Goal: Information Seeking & Learning: Learn about a topic

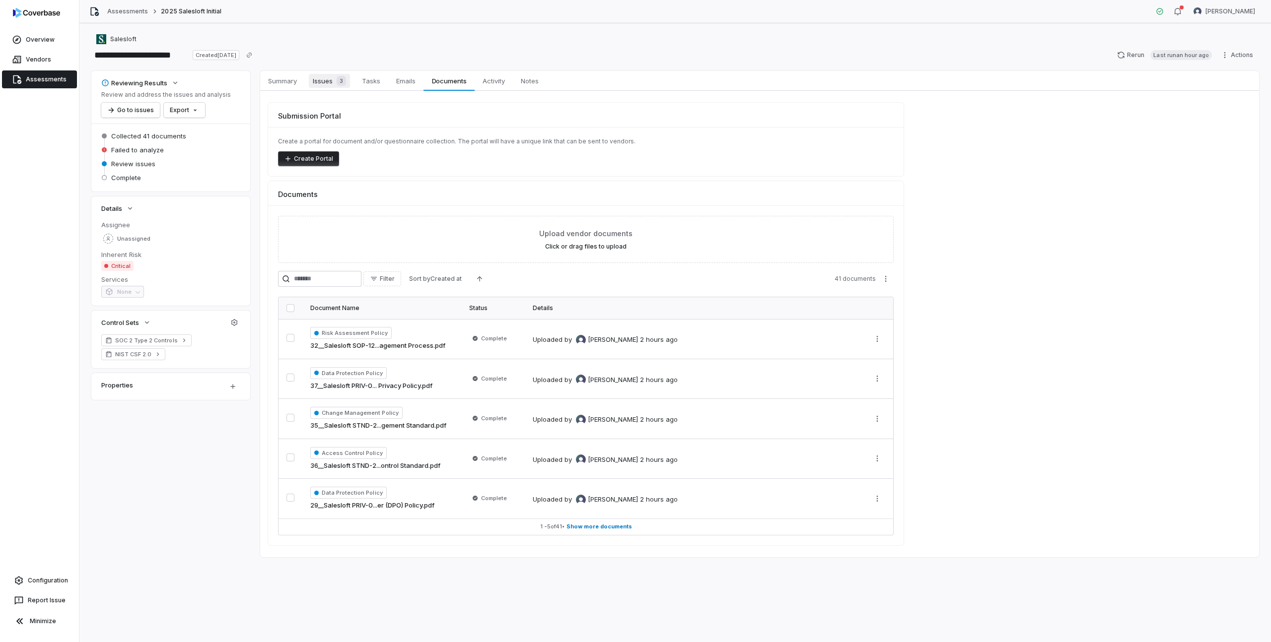
click at [322, 79] on span "Issues 3" at bounding box center [329, 81] width 41 height 14
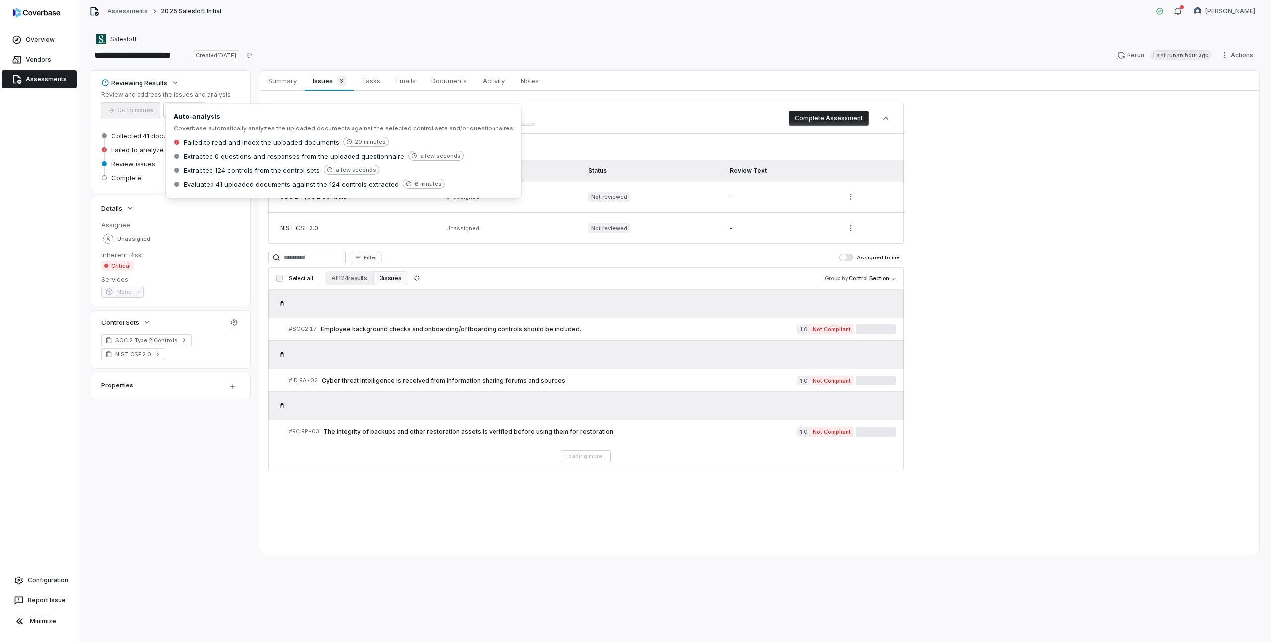
click at [129, 151] on span "Failed to analyze" at bounding box center [137, 149] width 53 height 9
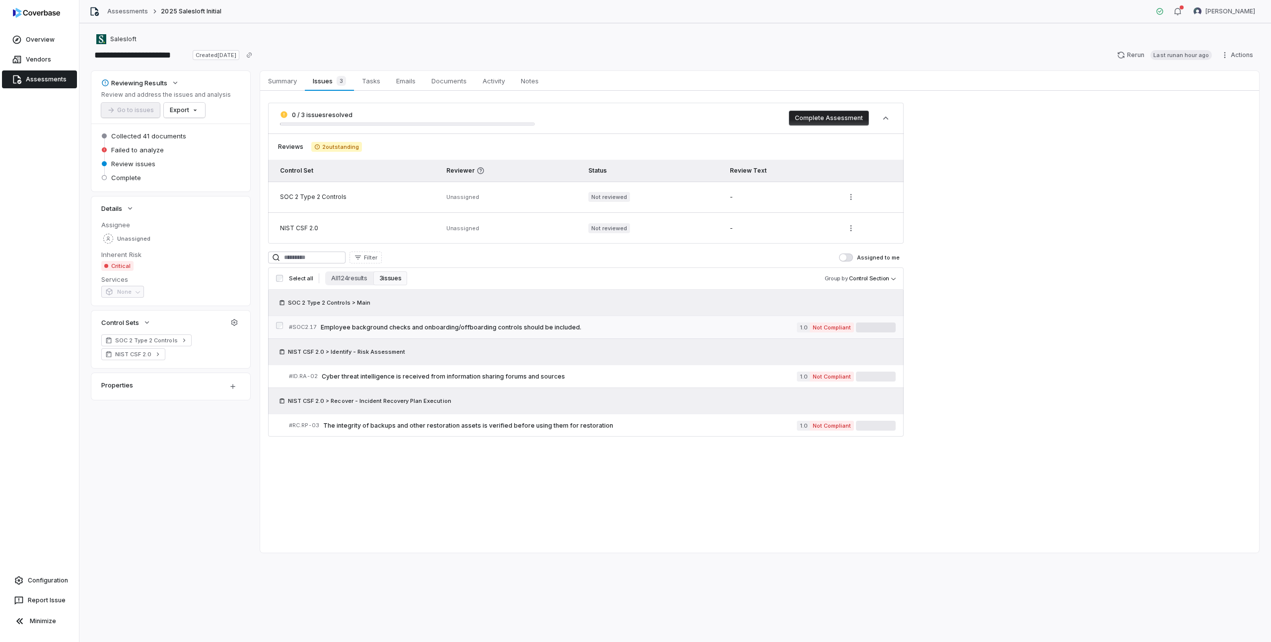
click at [815, 332] on span "Not Compliant" at bounding box center [832, 328] width 44 height 10
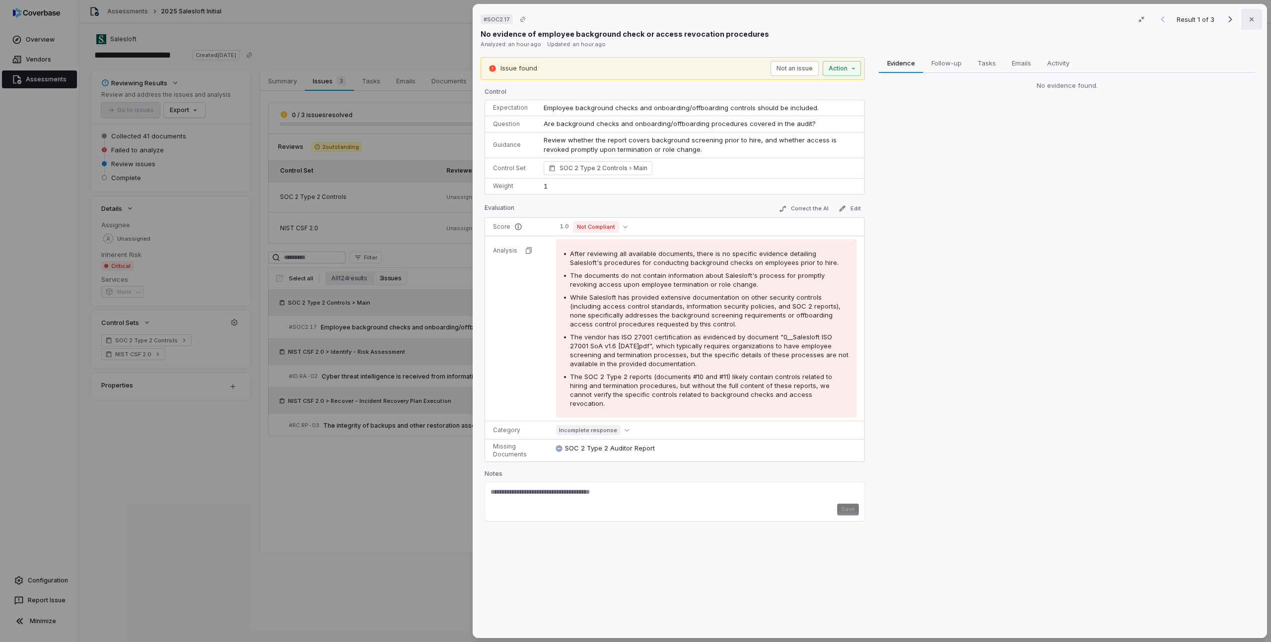
click at [1249, 21] on icon "button" at bounding box center [1251, 19] width 4 height 4
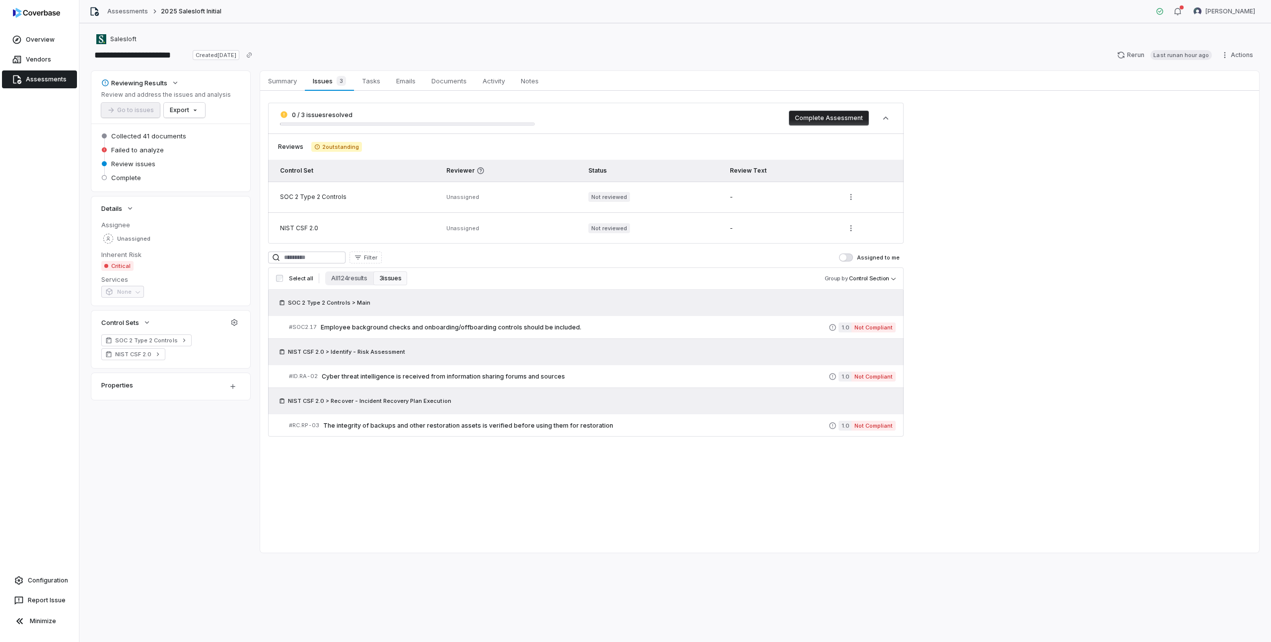
click at [339, 149] on span "2 outstanding" at bounding box center [336, 147] width 51 height 10
click at [287, 84] on span "Summary" at bounding box center [282, 80] width 37 height 13
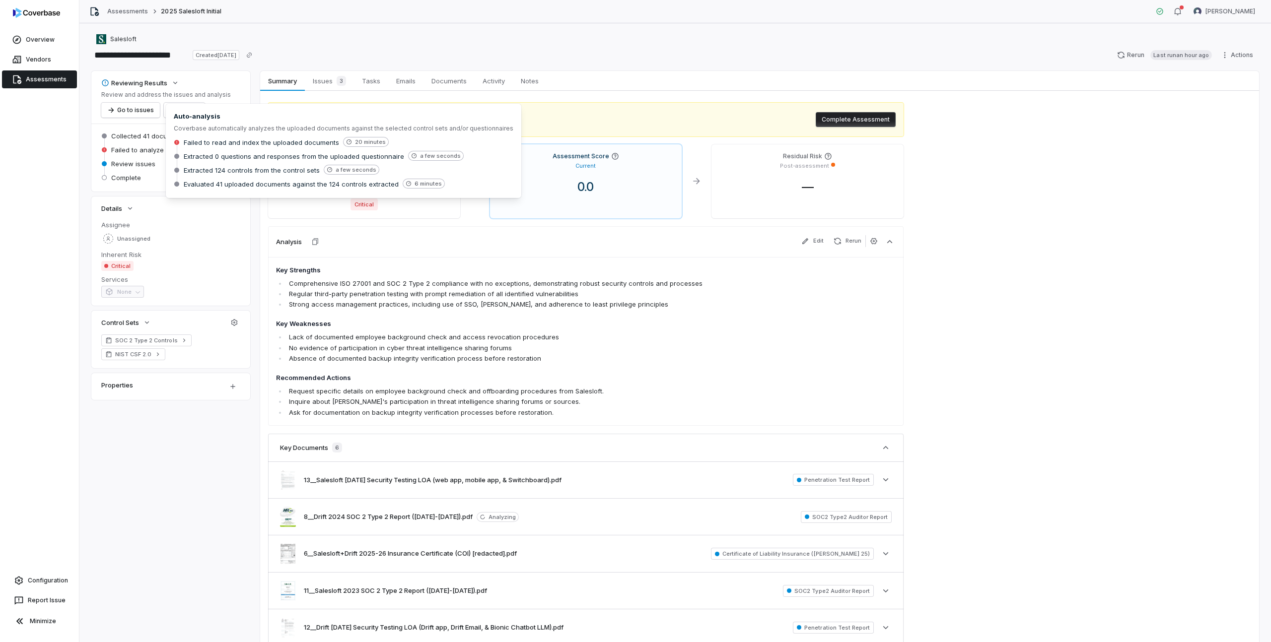
click at [147, 149] on span "Failed to analyze" at bounding box center [137, 149] width 53 height 9
click at [249, 143] on span "Failed to read and index the uploaded documents" at bounding box center [261, 142] width 155 height 9
click at [380, 143] on span "20 minutes" at bounding box center [366, 142] width 46 height 10
click at [378, 143] on span "20 minutes" at bounding box center [366, 142] width 46 height 10
click at [403, 319] on h4 "Key Weaknesses" at bounding box center [523, 324] width 495 height 10
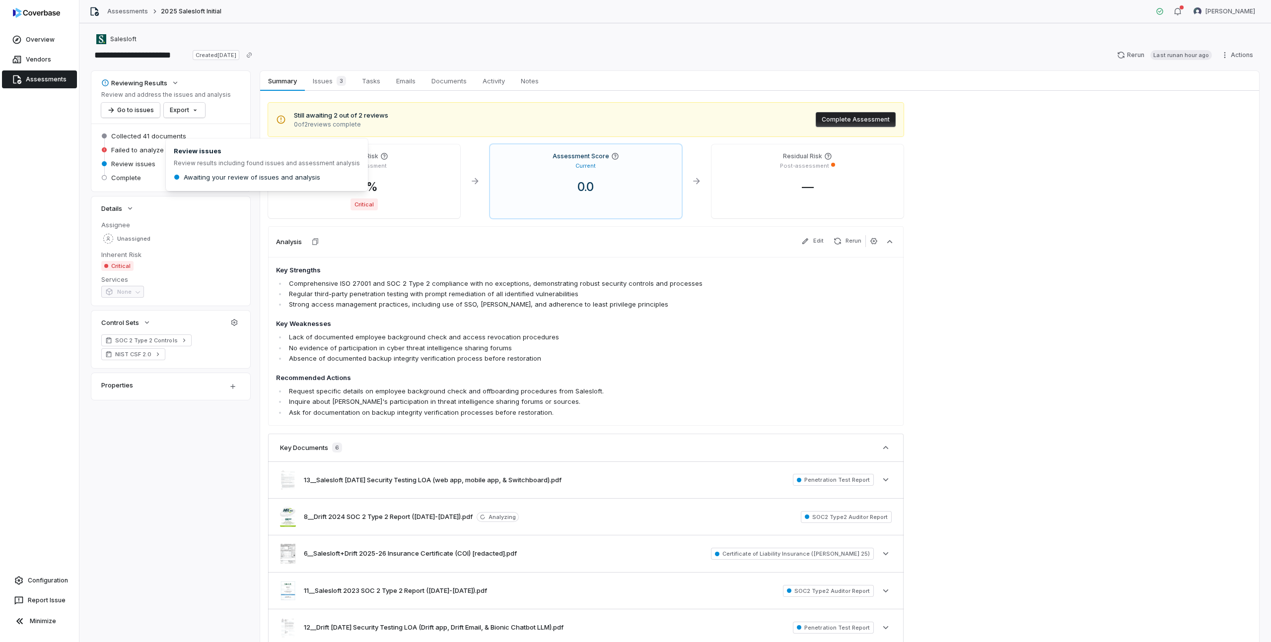
click at [144, 164] on span "Review issues" at bounding box center [133, 163] width 44 height 9
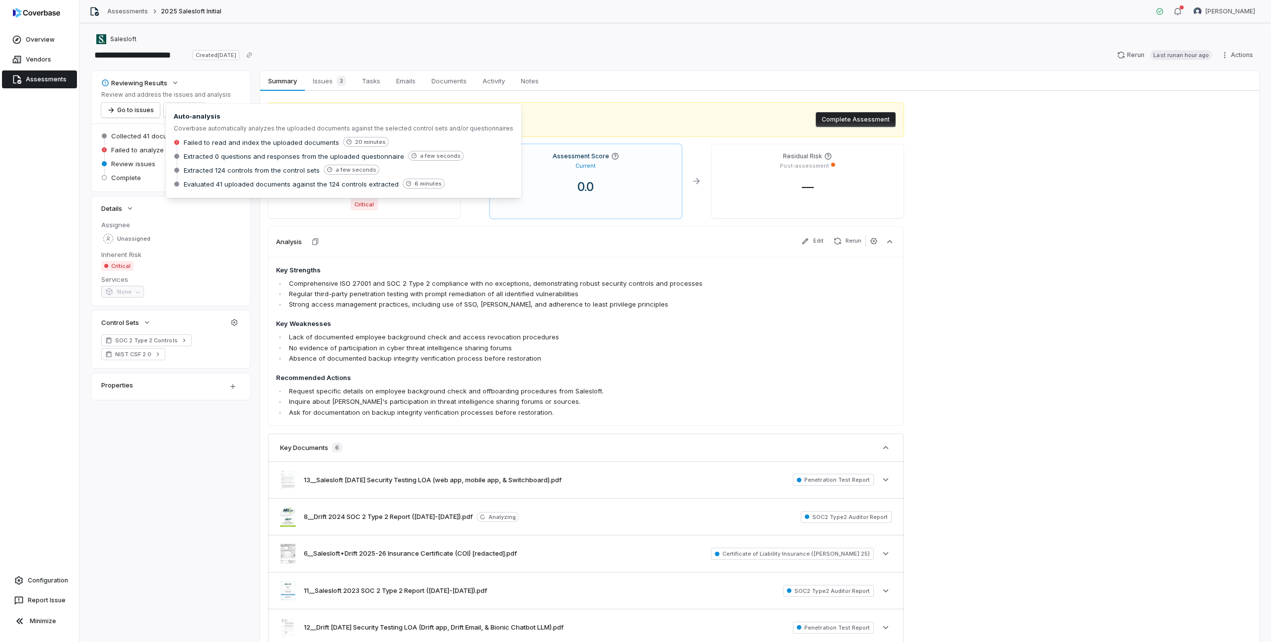
click at [138, 151] on span "Failed to analyze" at bounding box center [137, 149] width 53 height 9
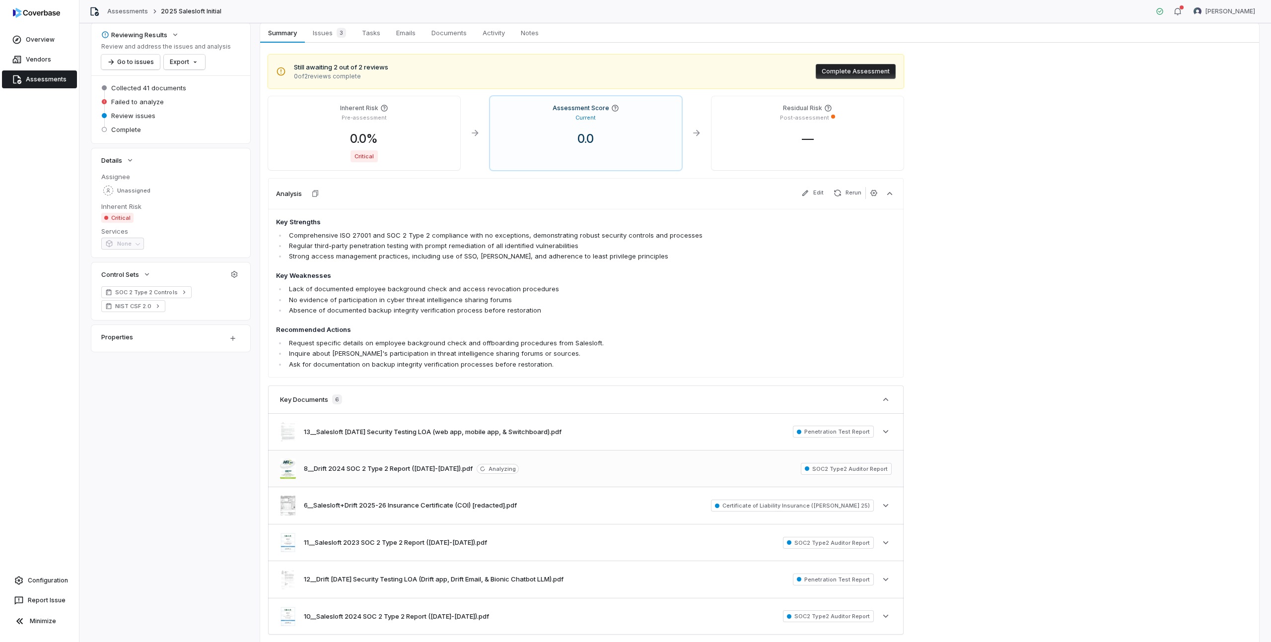
scroll to position [42, 0]
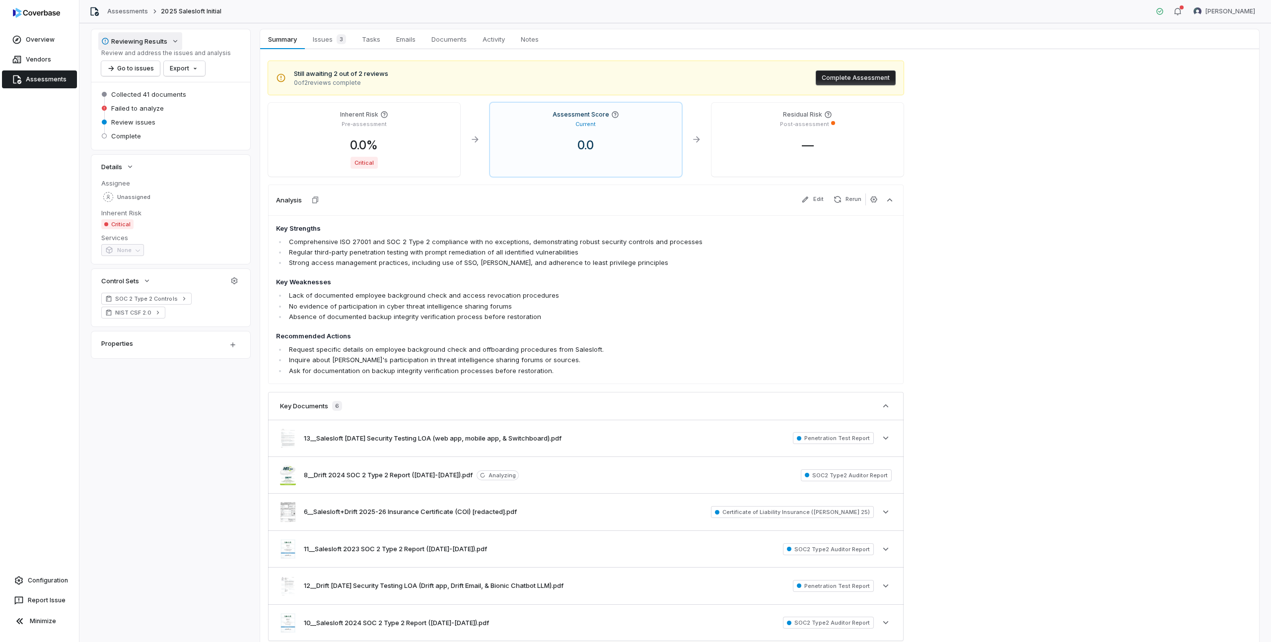
click at [166, 41] on div "Reviewing Results" at bounding box center [134, 41] width 66 height 9
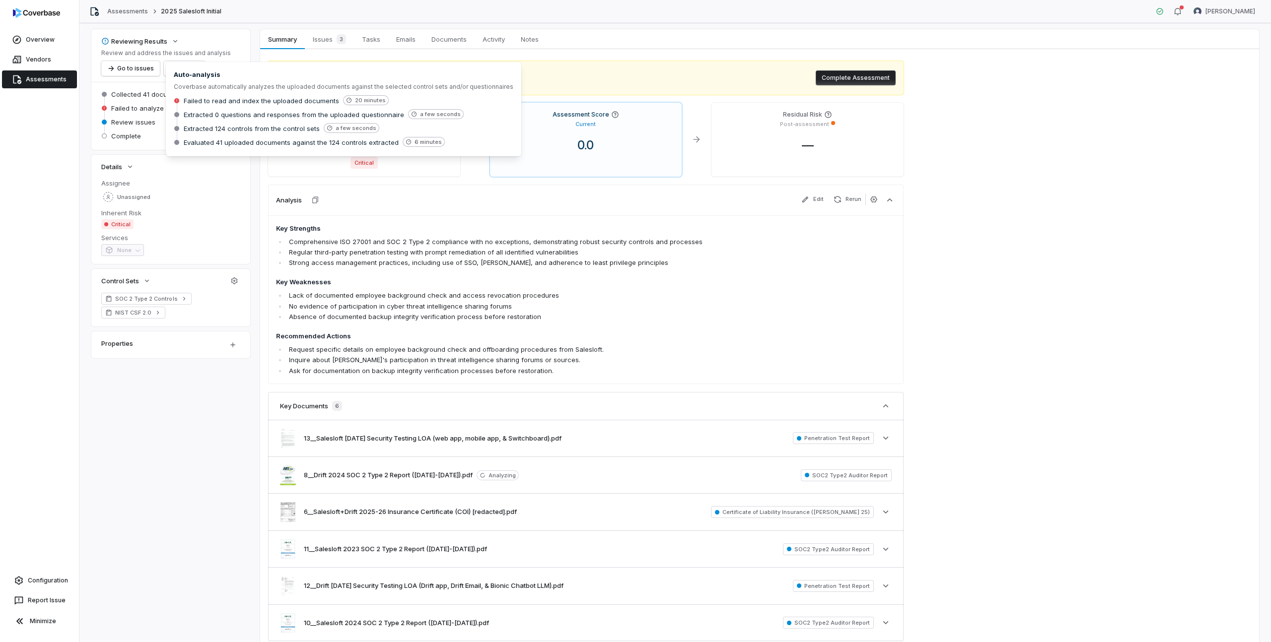
click at [153, 108] on span "Failed to analyze" at bounding box center [137, 108] width 53 height 9
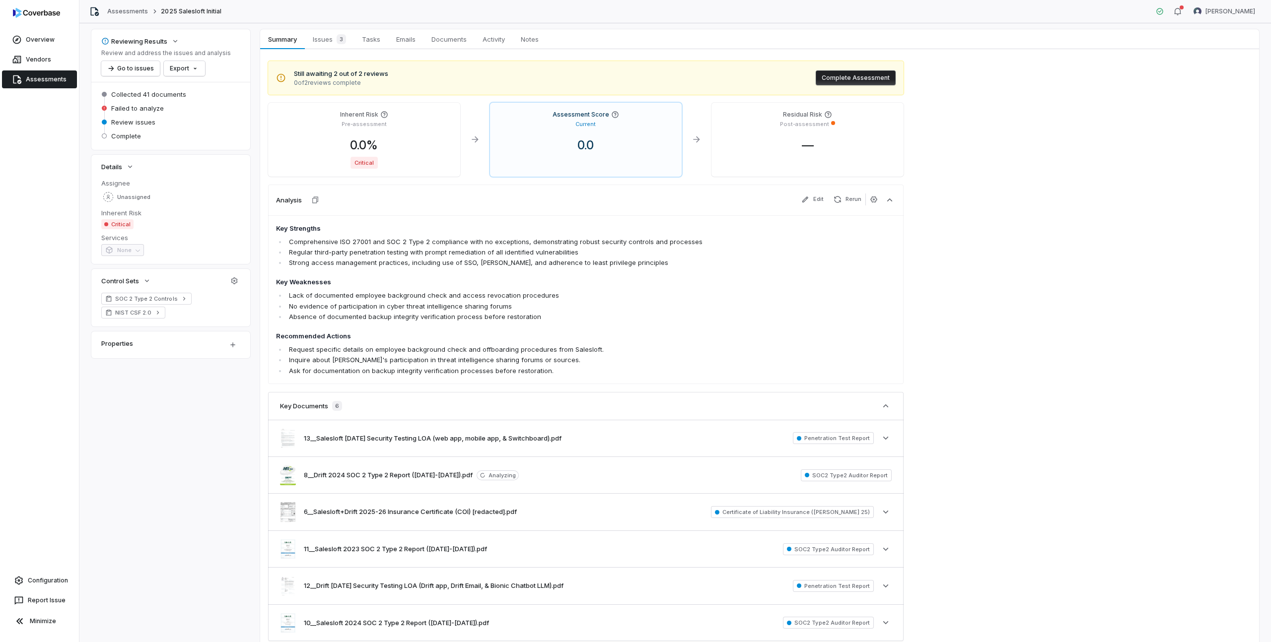
click at [148, 108] on span "Failed to analyze" at bounding box center [137, 108] width 53 height 9
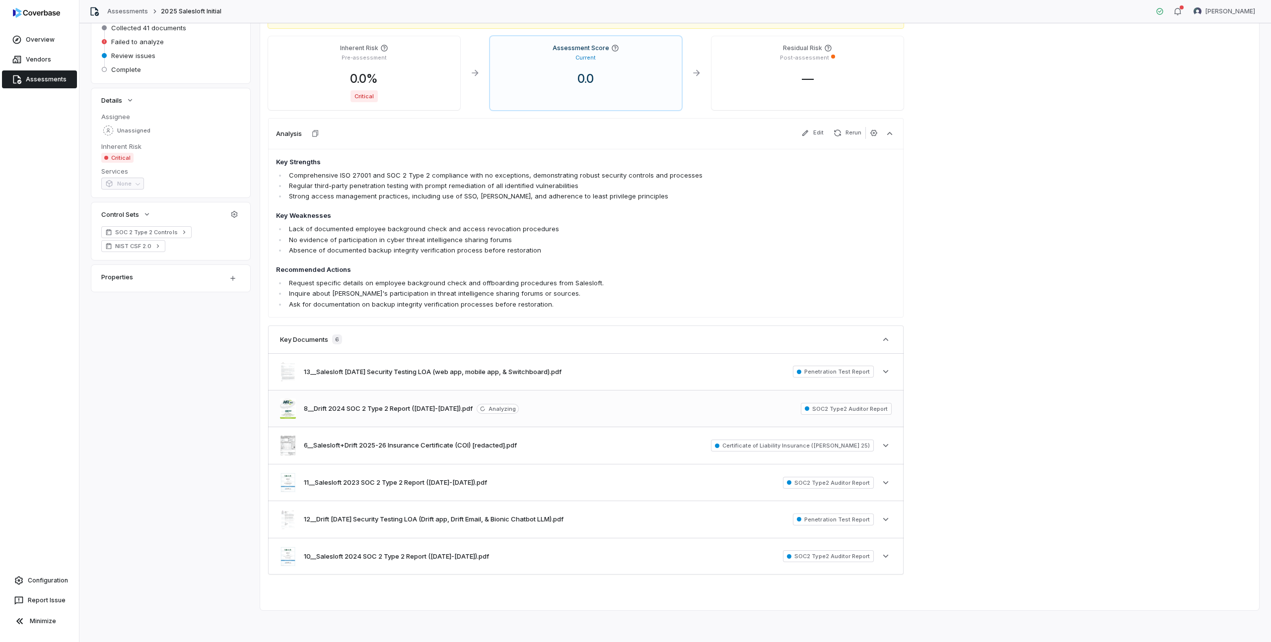
scroll to position [0, 0]
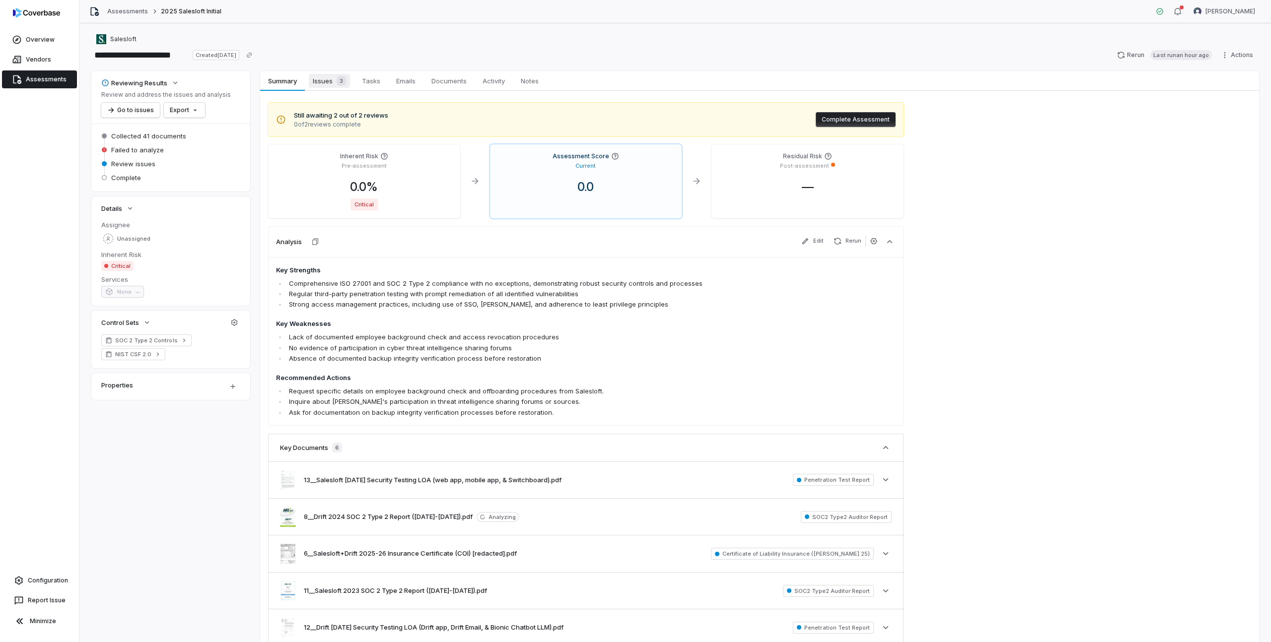
click at [341, 80] on span "3" at bounding box center [341, 81] width 9 height 10
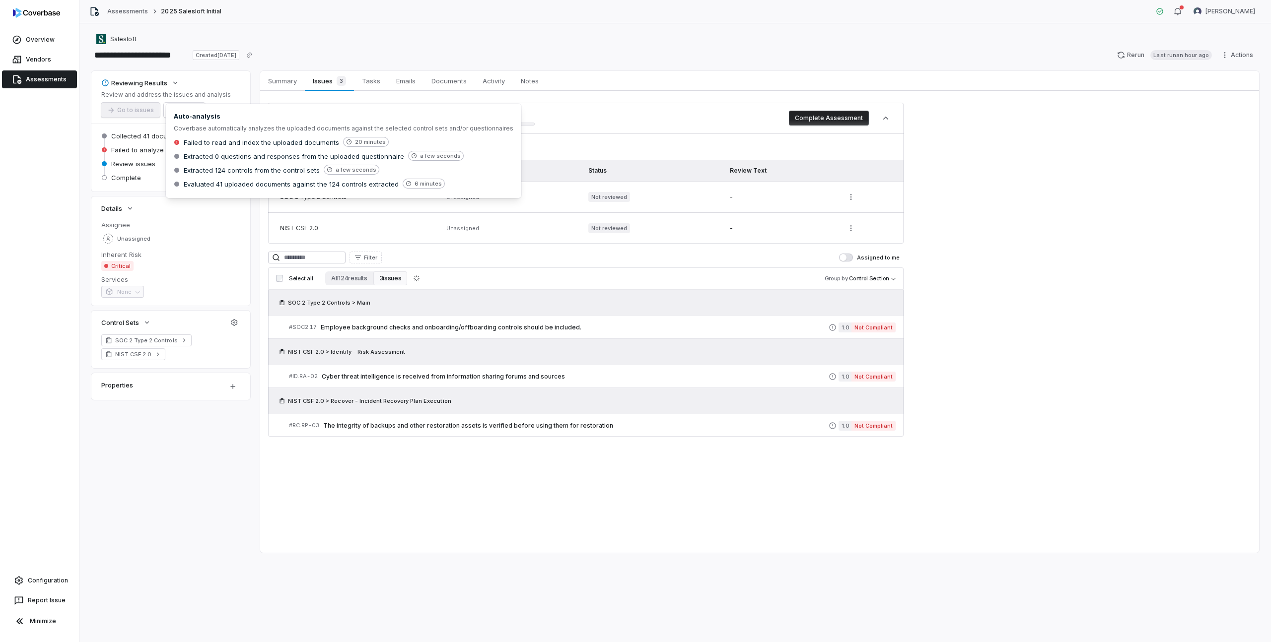
click at [153, 151] on span "Failed to analyze" at bounding box center [137, 149] width 53 height 9
click at [373, 142] on span "20 minutes" at bounding box center [366, 142] width 46 height 10
click at [630, 129] on div "0 / 3 issues resolved Complete Assessment" at bounding box center [585, 118] width 635 height 31
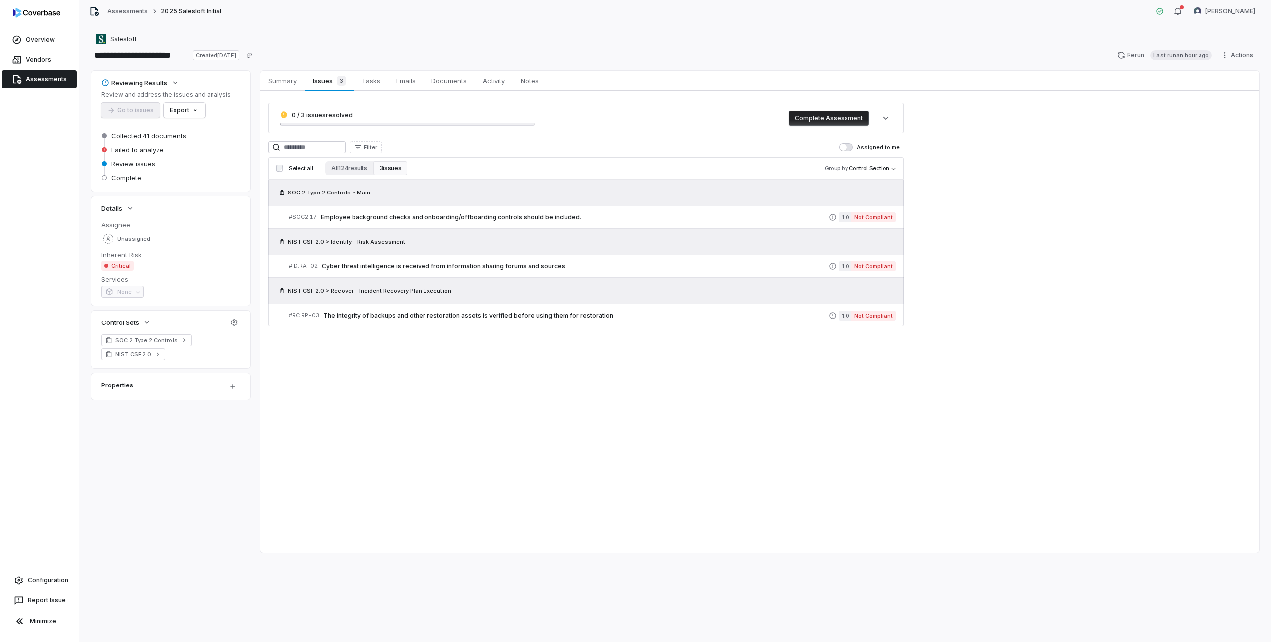
click at [630, 129] on div "0 / 3 issues resolved Complete Assessment" at bounding box center [585, 118] width 635 height 31
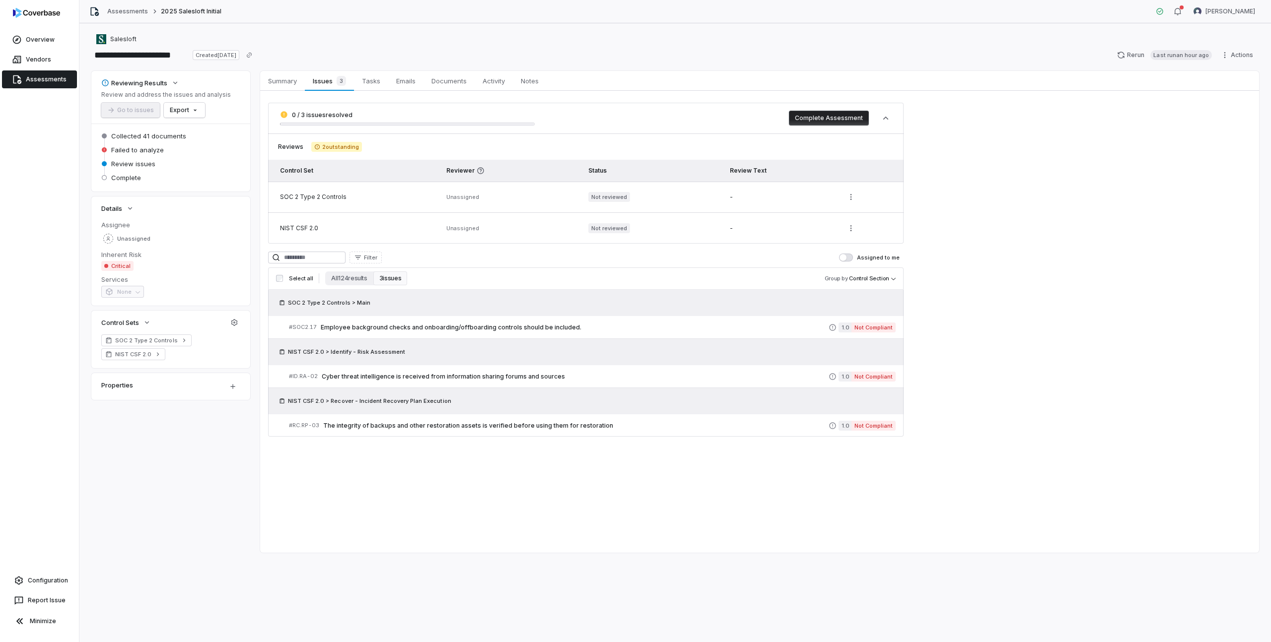
click at [630, 130] on div "0 / 3 issues resolved Complete Assessment" at bounding box center [585, 118] width 635 height 31
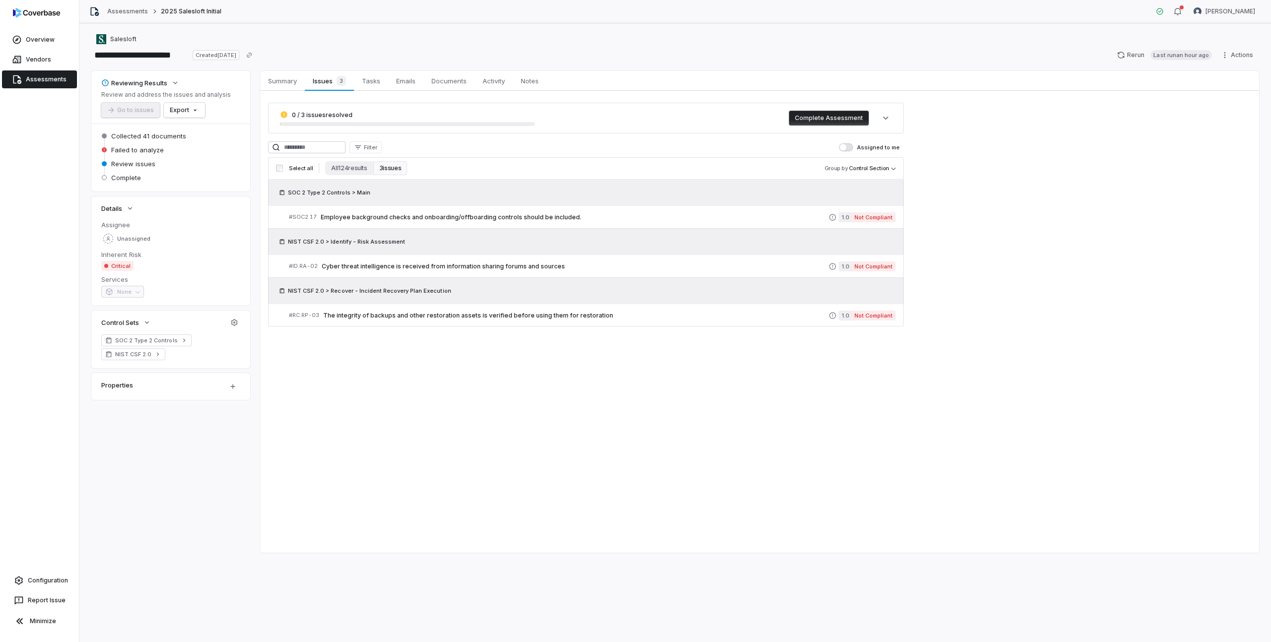
click at [1093, 193] on div "0 / 3 issues resolved Complete Assessment Filter Assigned to me Select all All …" at bounding box center [759, 215] width 999 height 248
click at [45, 64] on link "Vendors" at bounding box center [39, 60] width 75 height 18
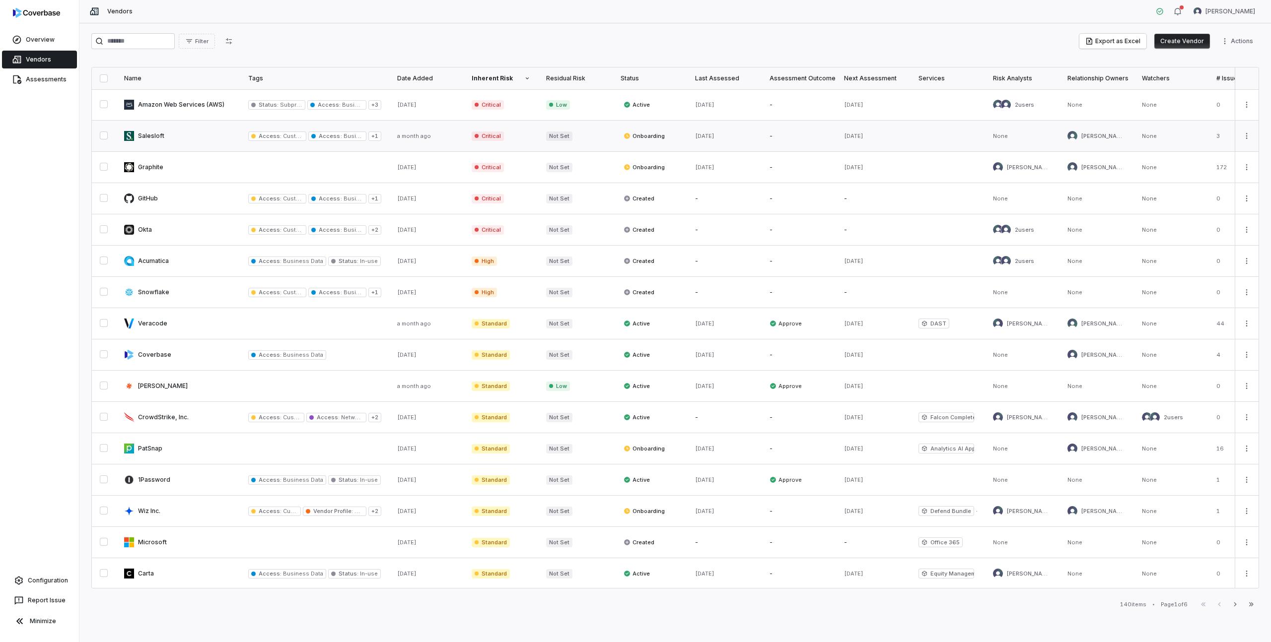
click at [158, 142] on link at bounding box center [178, 136] width 124 height 31
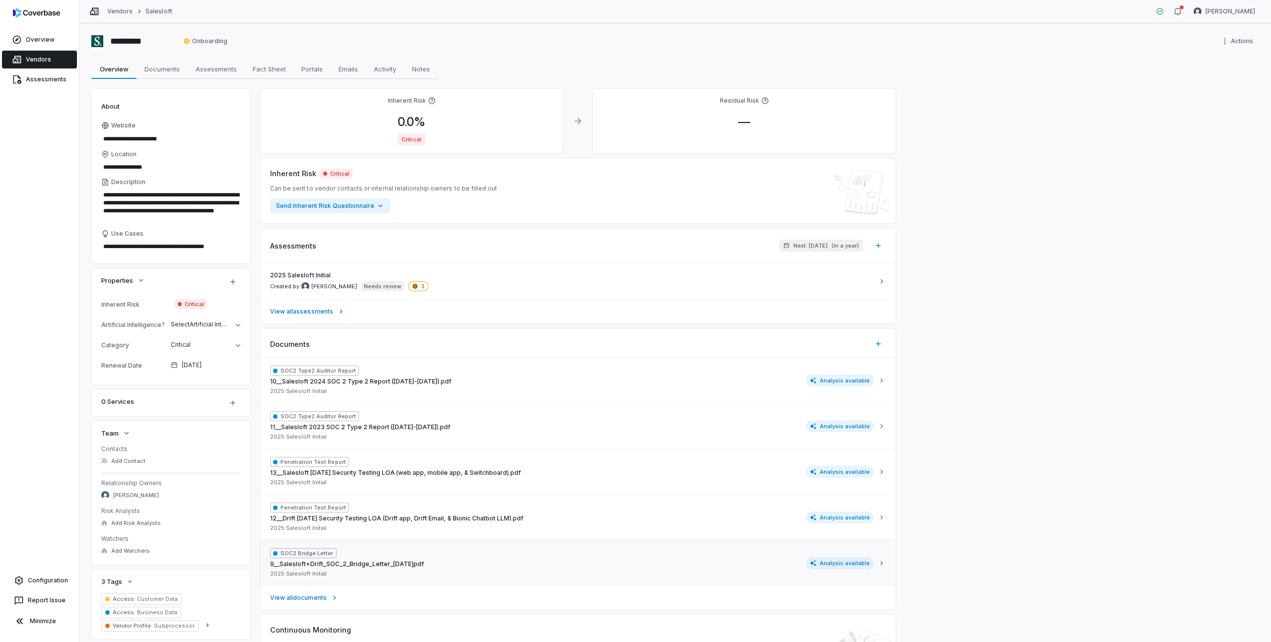
scroll to position [67, 0]
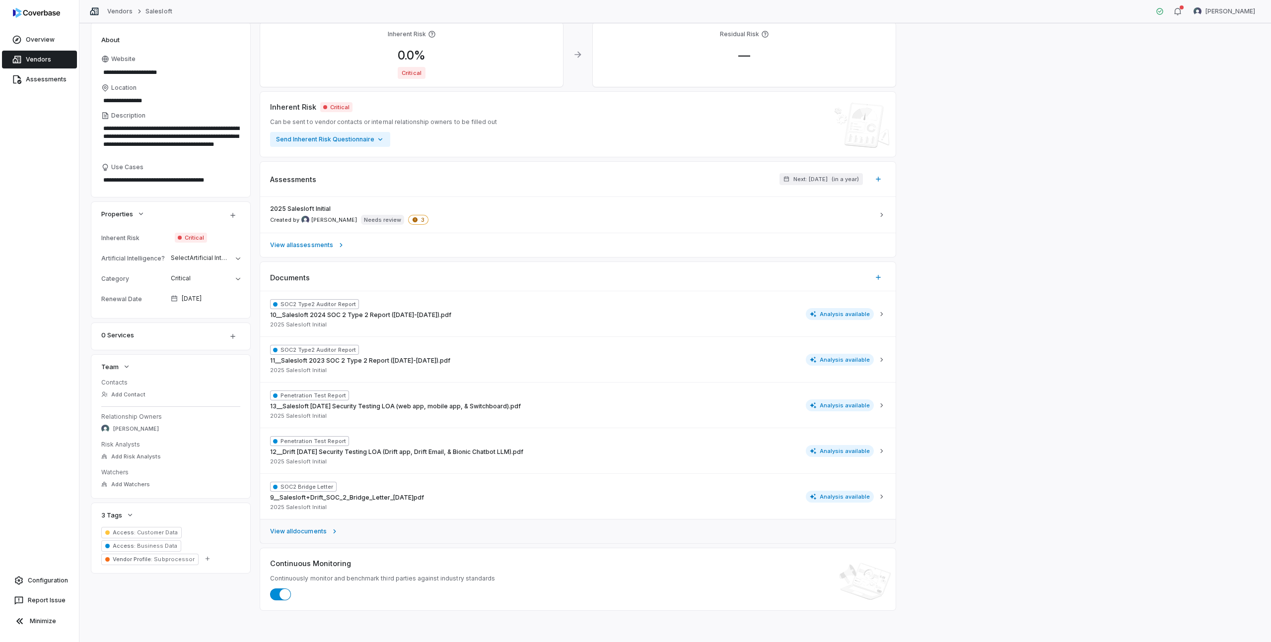
click at [301, 535] on span "View all documents" at bounding box center [298, 532] width 57 height 8
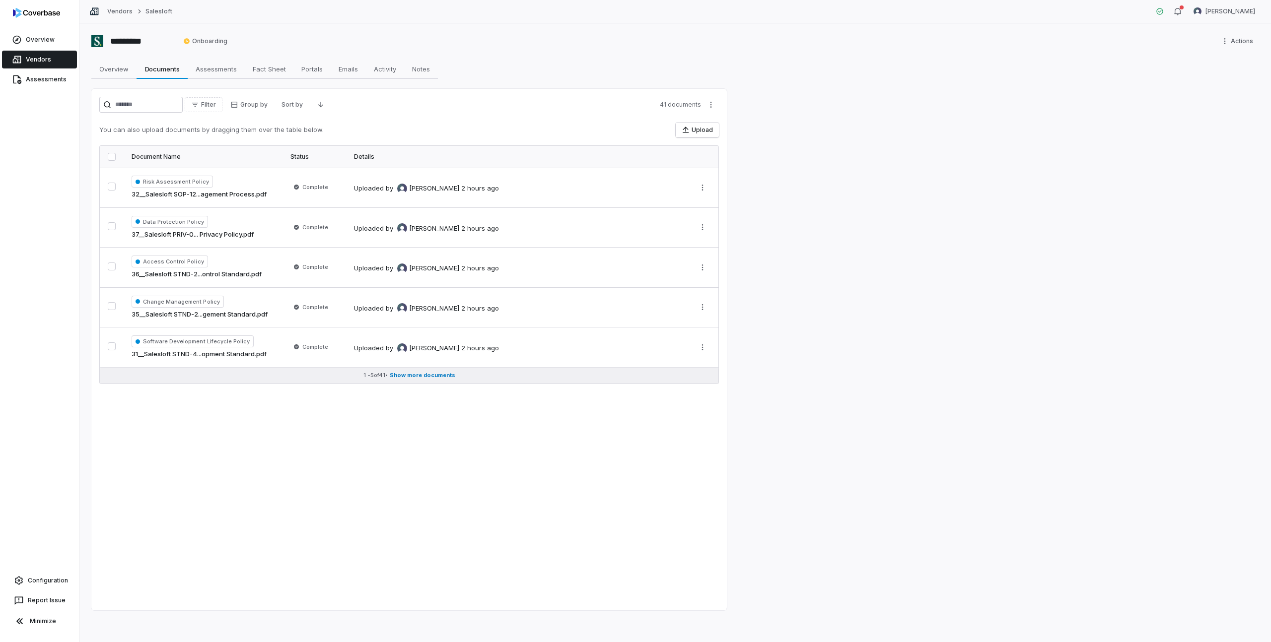
click at [415, 377] on span "Show more documents" at bounding box center [423, 375] width 66 height 7
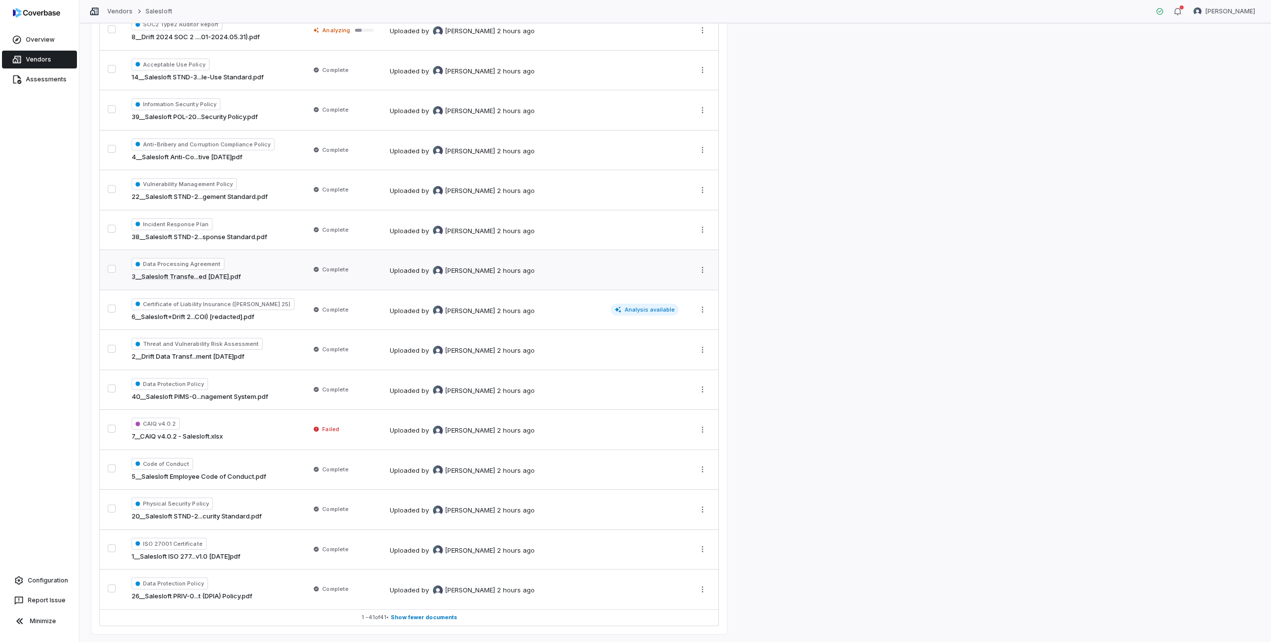
scroll to position [1220, 0]
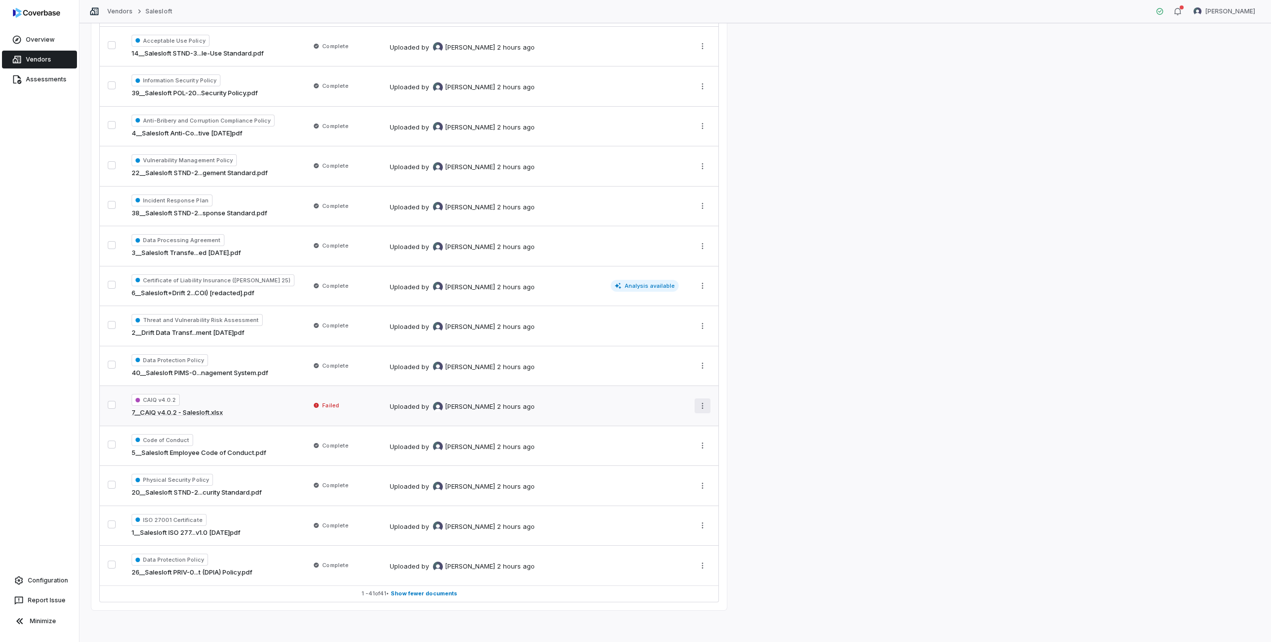
click at [707, 405] on html "Overview Vendors Assessments Configuration Report Issue Minimize Vendors Salesl…" at bounding box center [635, 321] width 1271 height 642
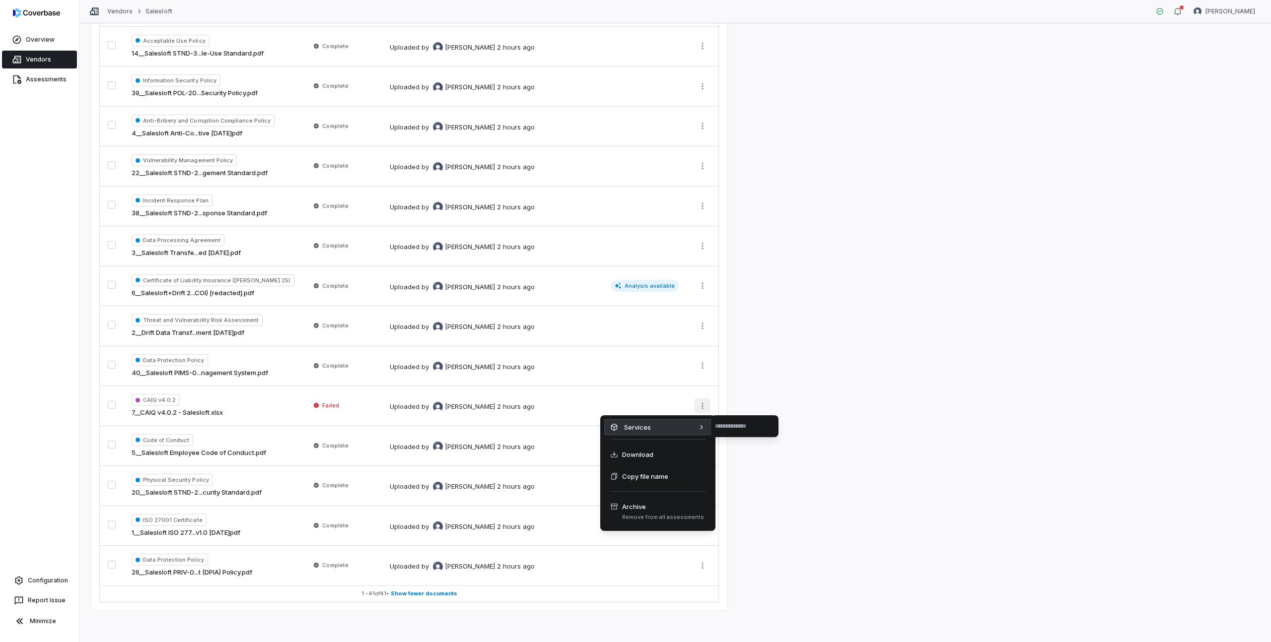
click at [643, 427] on div "Services" at bounding box center [657, 427] width 107 height 16
click at [210, 408] on html "Overview Vendors Assessments Configuration Report Issue Minimize Vendors Salesl…" at bounding box center [635, 321] width 1271 height 642
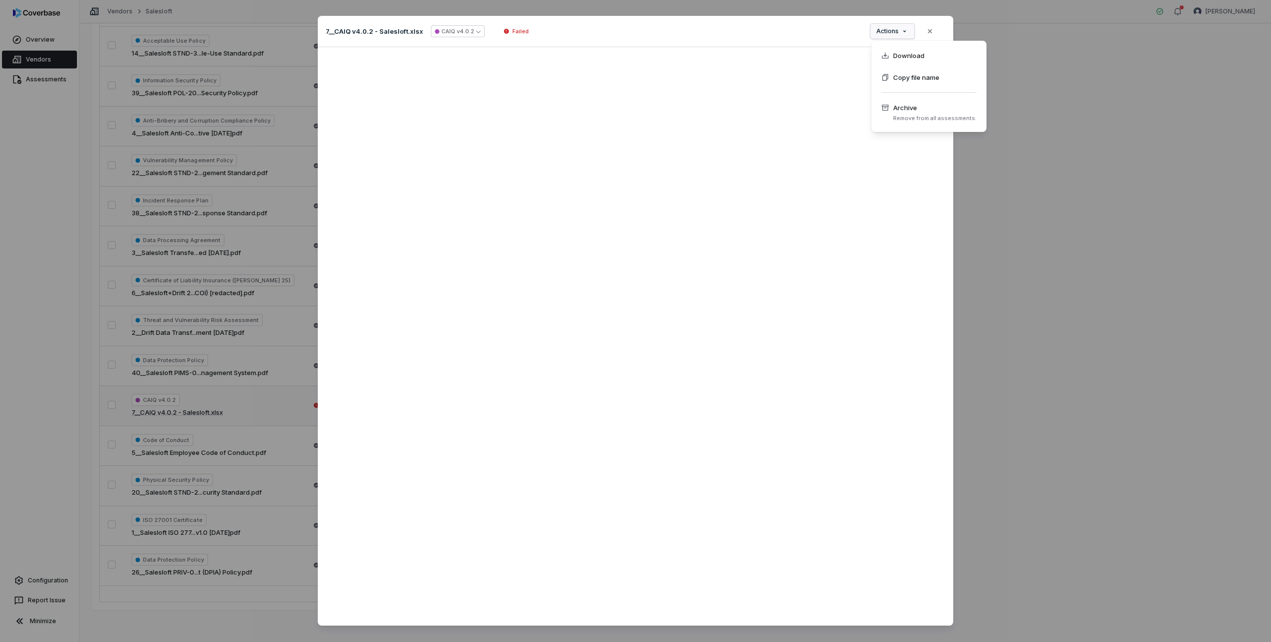
click at [903, 31] on div "Document Preview 7__CAIQ v4.0.2 - Salesloft.xlsx CAIQ v4.0.2 Failed Actions Clo…" at bounding box center [635, 332] width 1271 height 665
click at [476, 31] on icon "button" at bounding box center [478, 31] width 4 height 4
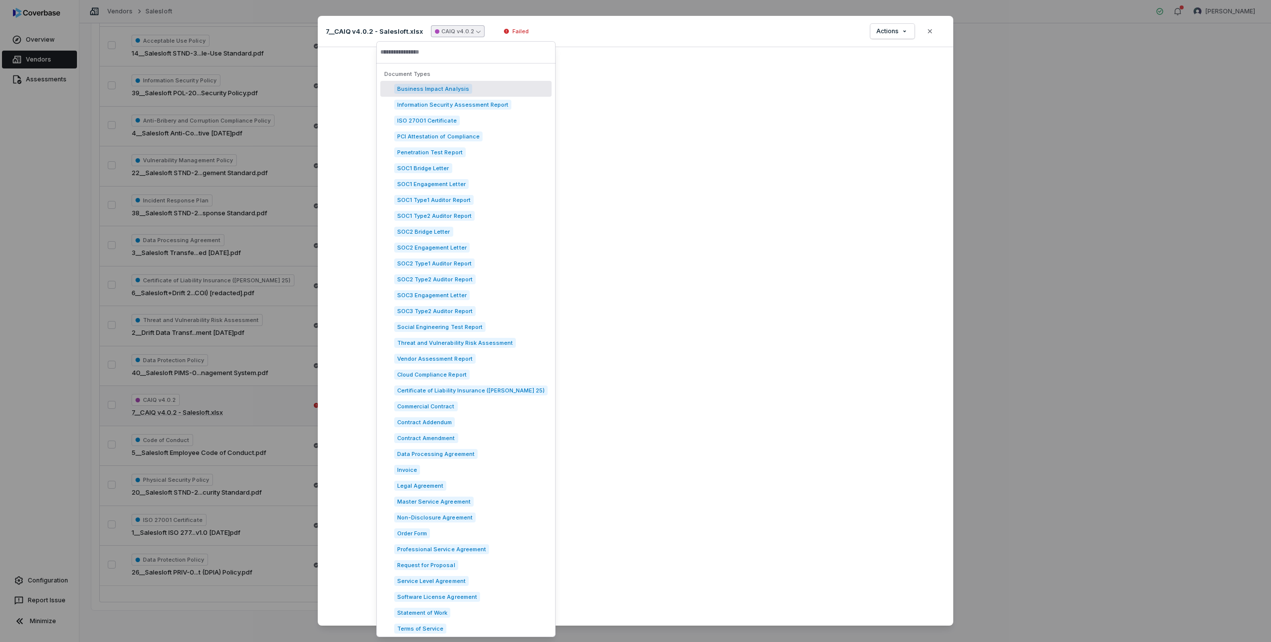
click at [476, 31] on icon "button" at bounding box center [478, 31] width 4 height 4
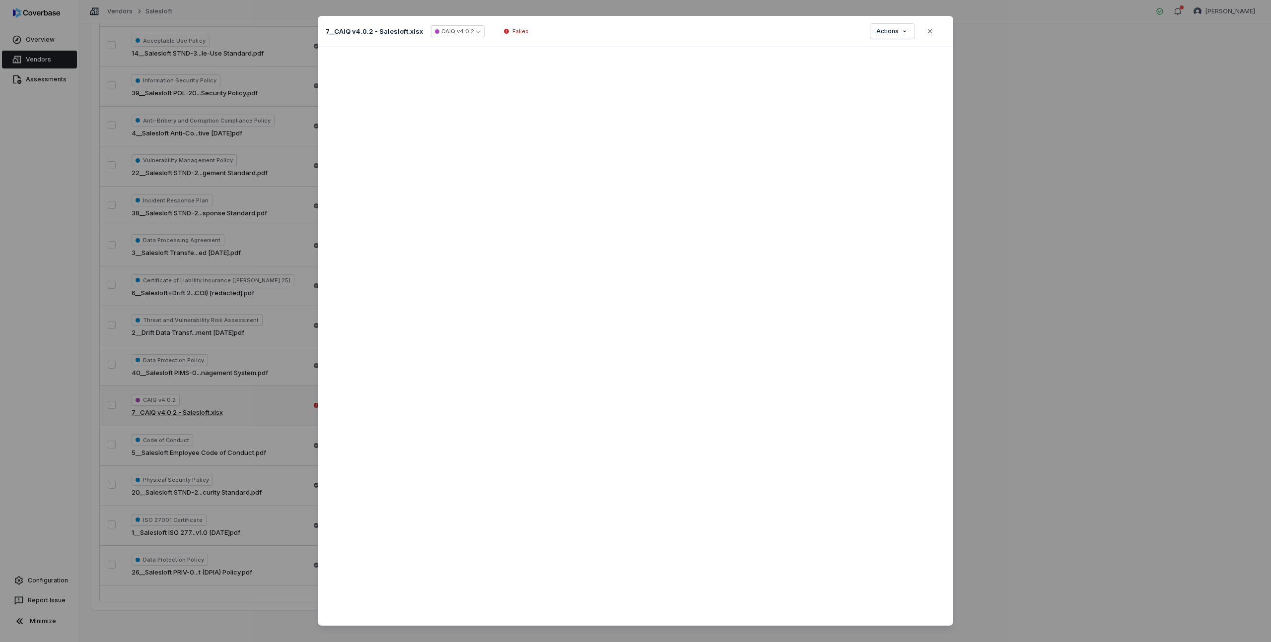
click at [607, 35] on div "7__CAIQ v4.0.2 - Salesloft.xlsx CAIQ v4.0.2 Failed Actions Close" at bounding box center [635, 31] width 635 height 31
click at [935, 34] on button "Close" at bounding box center [929, 31] width 21 height 21
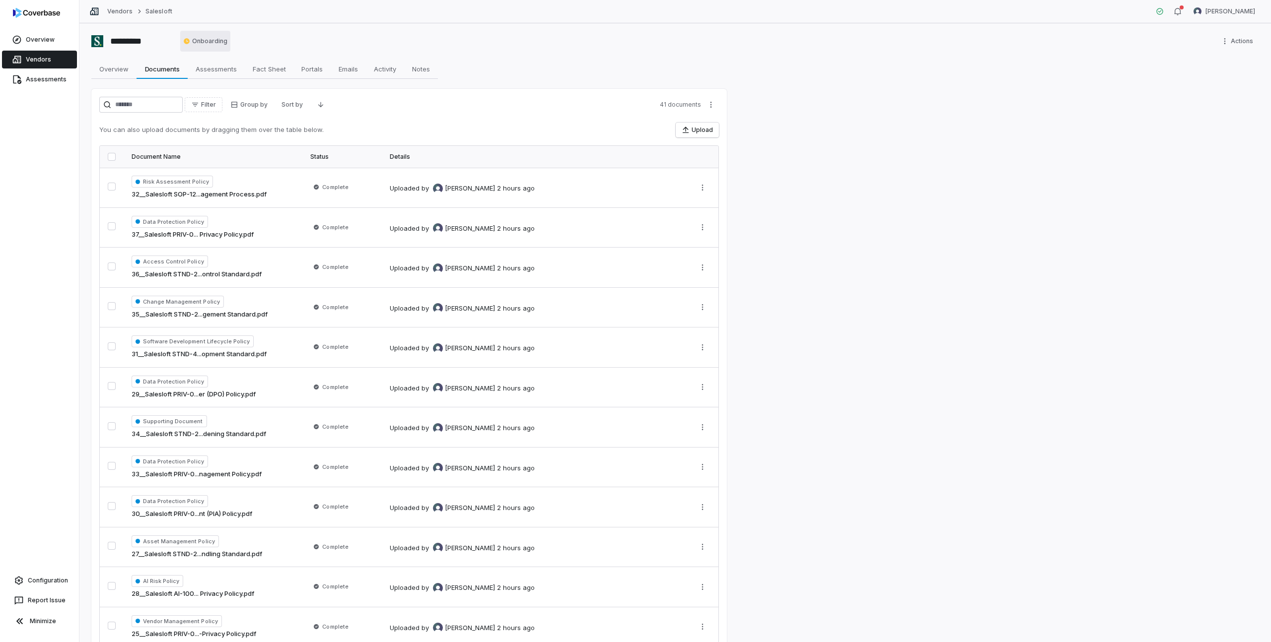
click at [201, 43] on html "Overview Vendors Assessments Configuration Report Issue Minimize Vendors Salesl…" at bounding box center [635, 321] width 1271 height 642
click at [693, 130] on button "Upload" at bounding box center [697, 130] width 43 height 15
click at [261, 71] on span "Fact Sheet" at bounding box center [269, 69] width 41 height 13
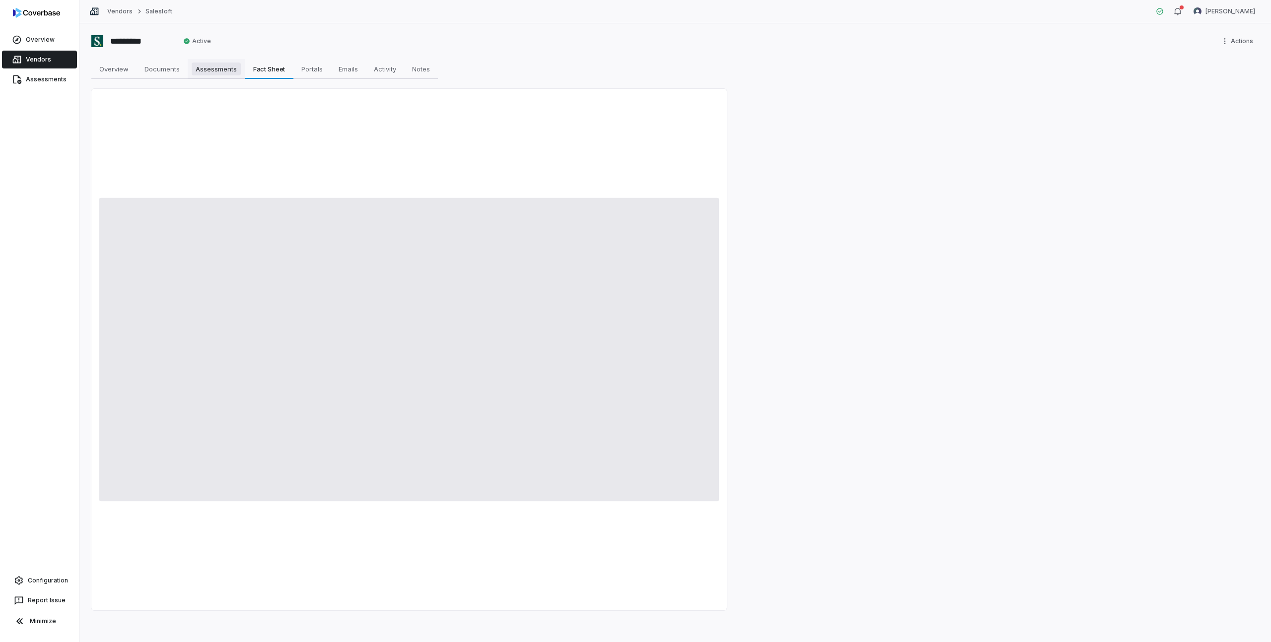
click at [211, 72] on span "Assessments" at bounding box center [216, 69] width 49 height 13
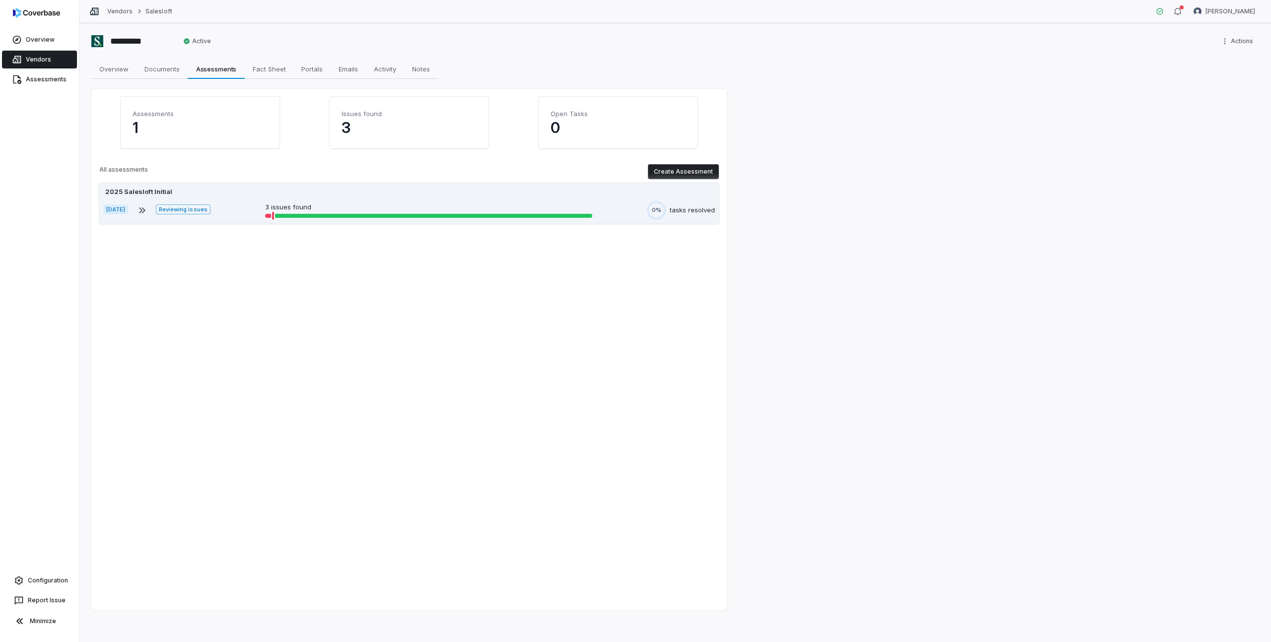
click at [274, 214] on div at bounding box center [273, 216] width 2 height 8
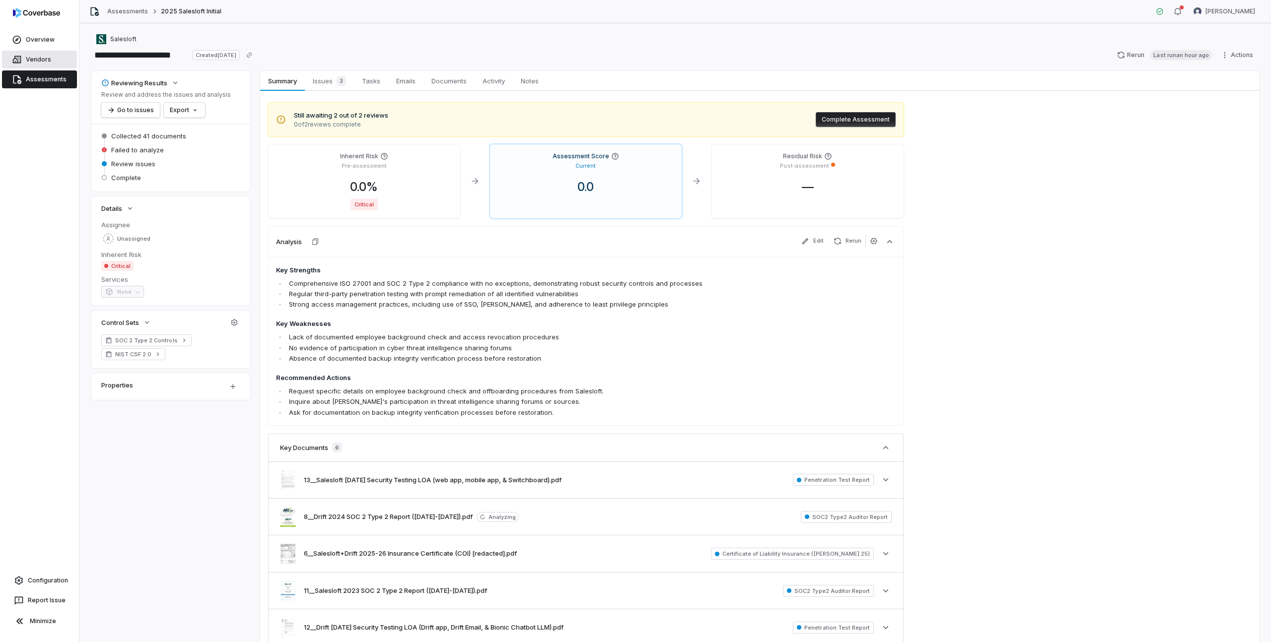
click at [38, 60] on link "Vendors" at bounding box center [39, 60] width 75 height 18
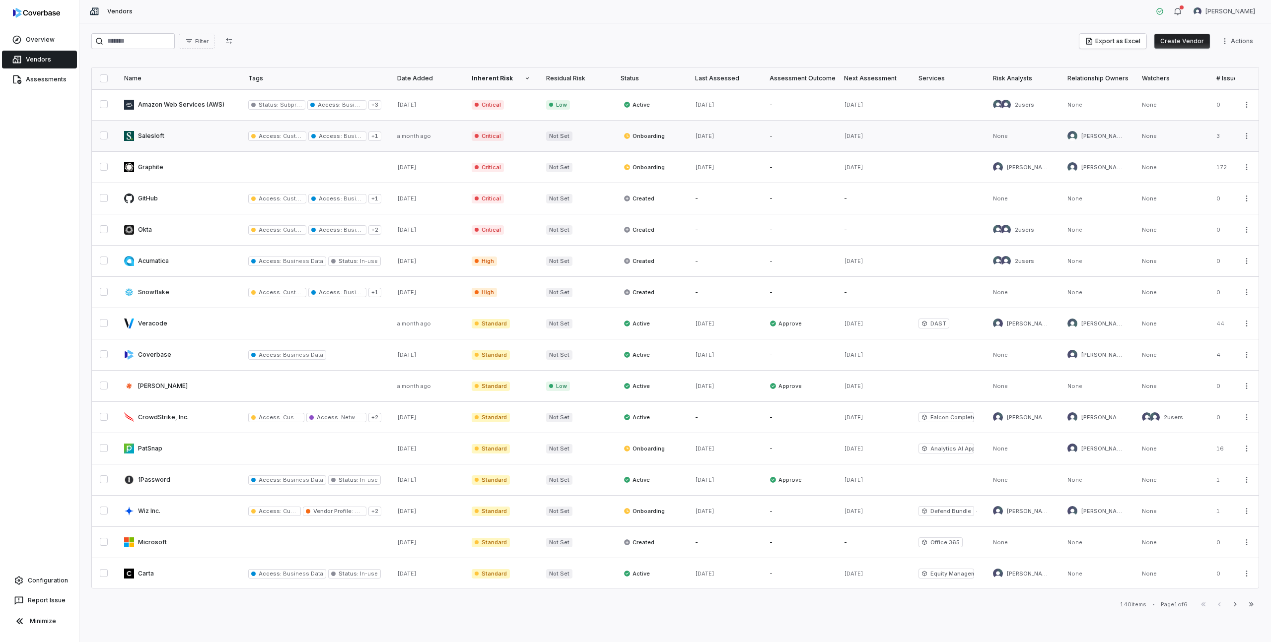
click at [147, 140] on link at bounding box center [178, 136] width 124 height 31
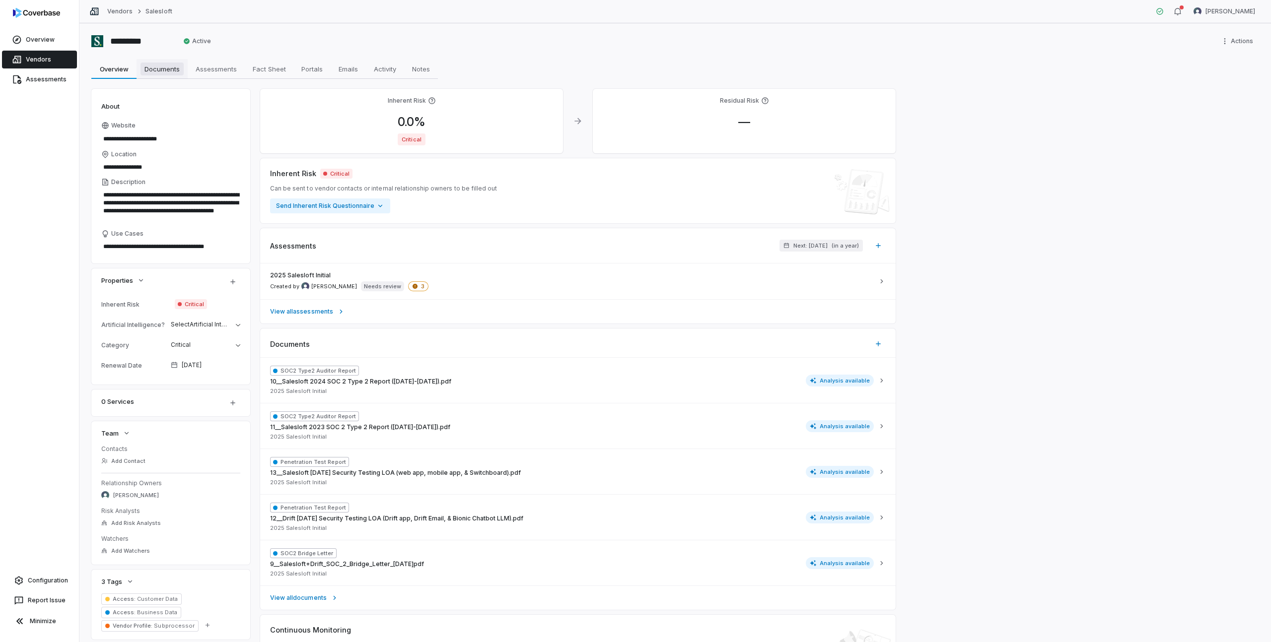
click at [162, 74] on span "Documents" at bounding box center [161, 69] width 43 height 13
type textarea "*"
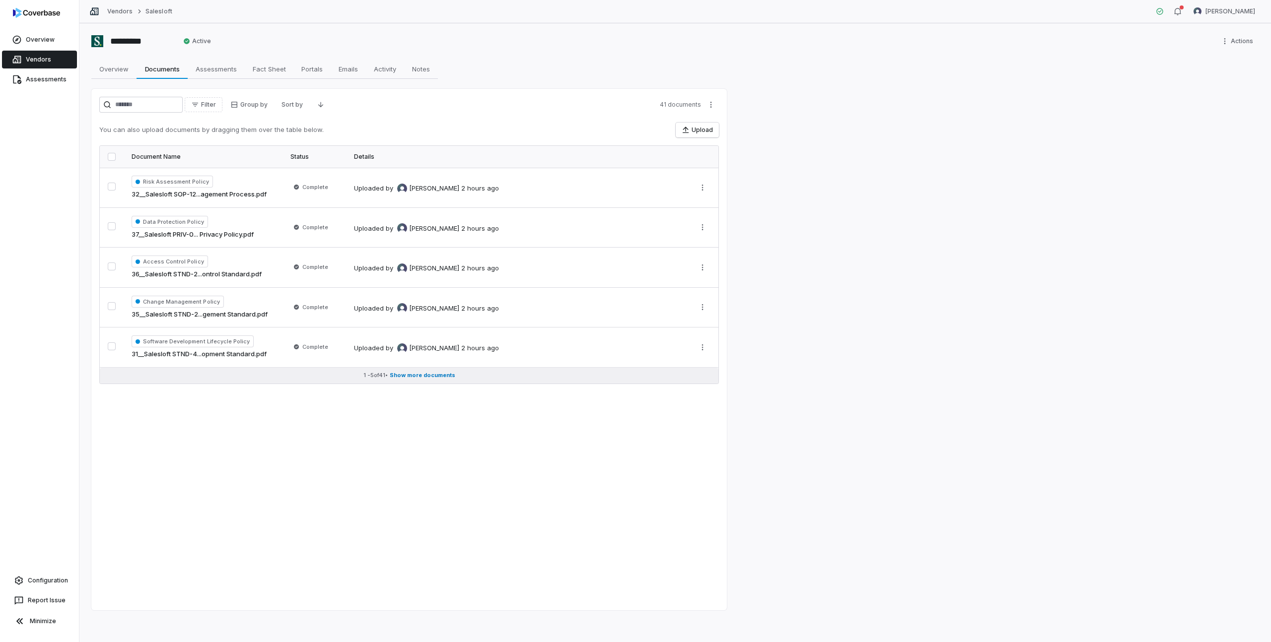
click at [402, 375] on span "Show more documents" at bounding box center [423, 375] width 66 height 7
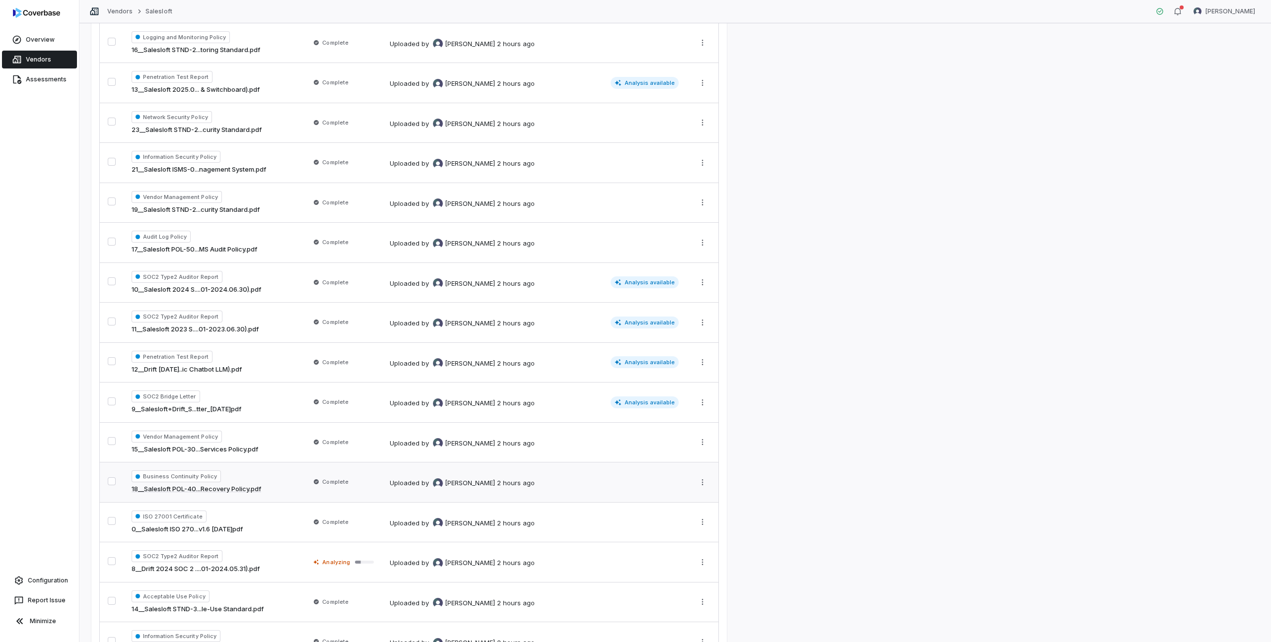
scroll to position [903, 0]
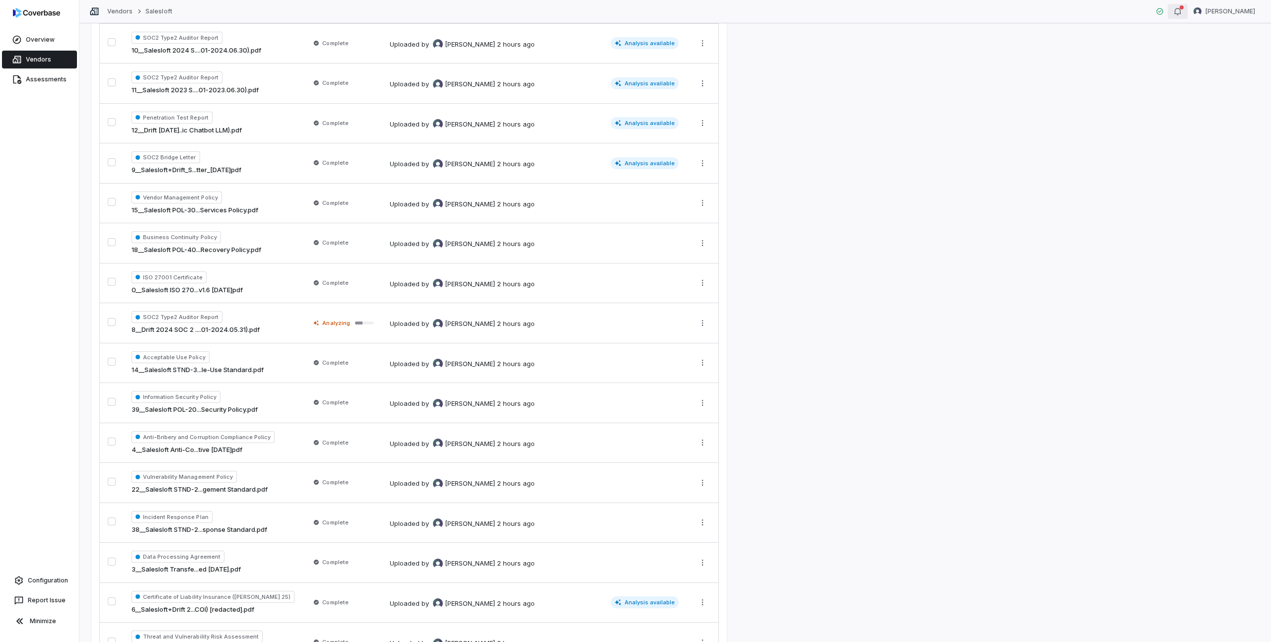
click at [1181, 9] on icon "button" at bounding box center [1177, 11] width 8 height 8
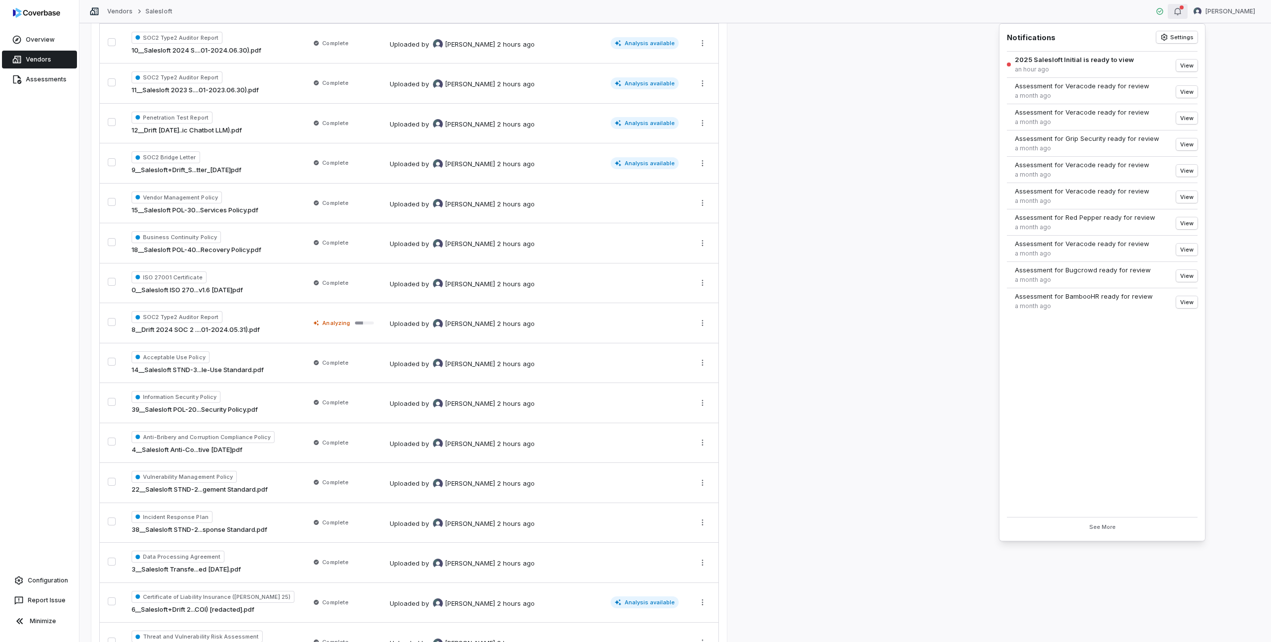
click at [1233, 46] on div "********* Active Actions Overview Overview Documents Documents Assessments Asse…" at bounding box center [674, 332] width 1191 height 619
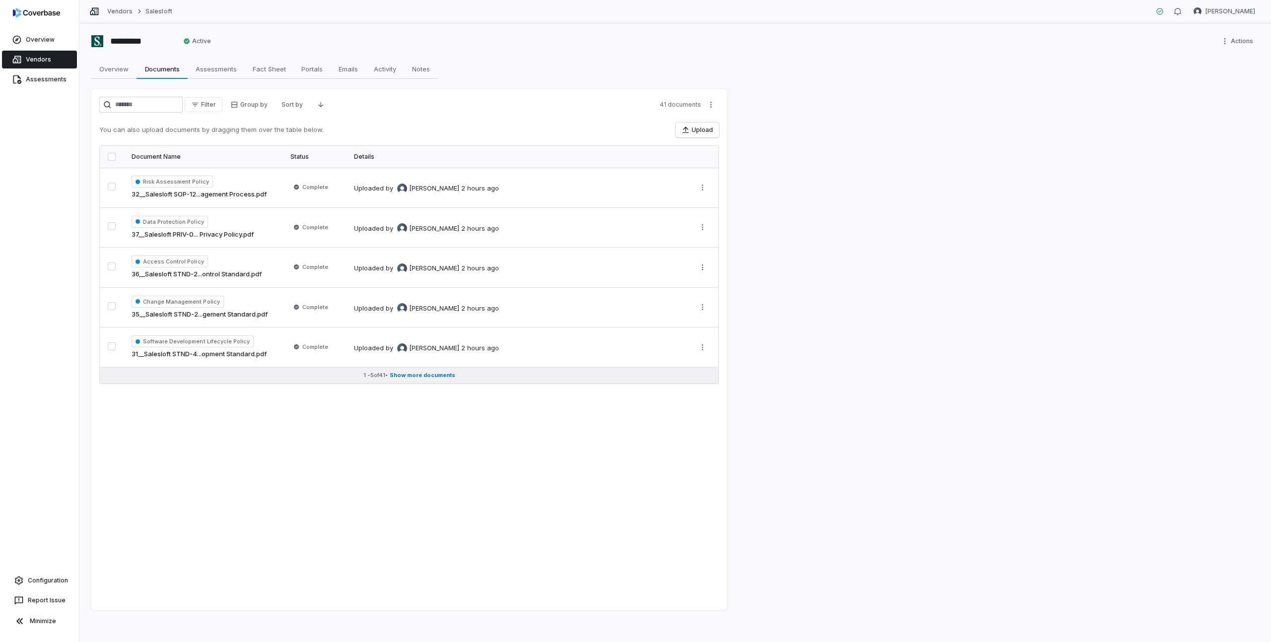
click at [430, 378] on span "Show more documents" at bounding box center [423, 375] width 66 height 7
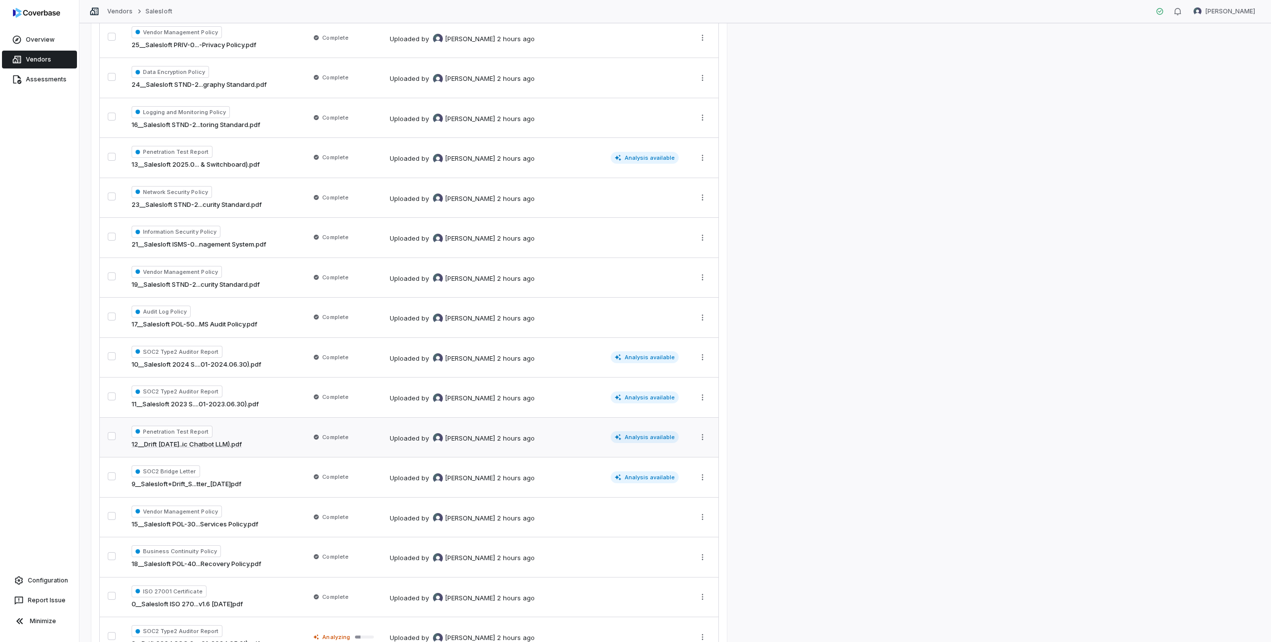
scroll to position [832, 0]
